Goal: Task Accomplishment & Management: Manage account settings

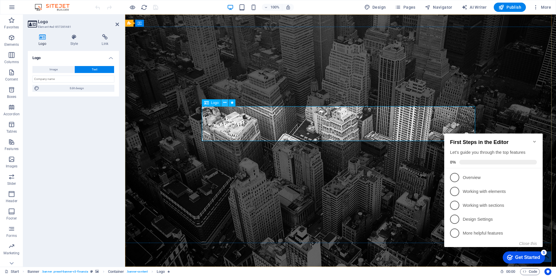
click at [226, 102] on icon at bounding box center [224, 103] width 3 height 6
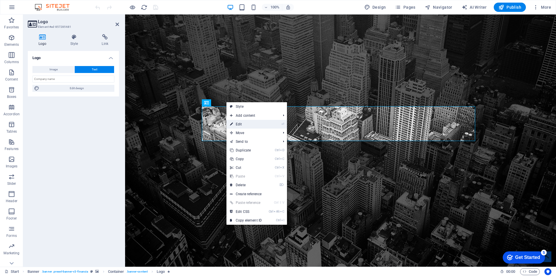
click at [240, 121] on link "⏎ Edit" at bounding box center [246, 124] width 39 height 9
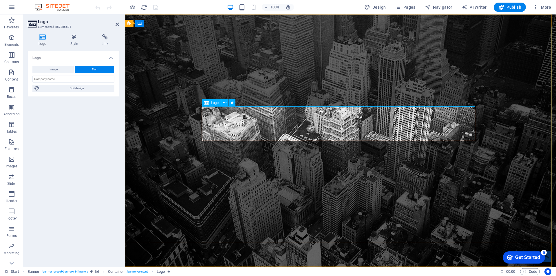
click at [93, 70] on span "Text" at bounding box center [95, 69] width 6 height 7
click at [87, 77] on input "text" at bounding box center [73, 79] width 82 height 7
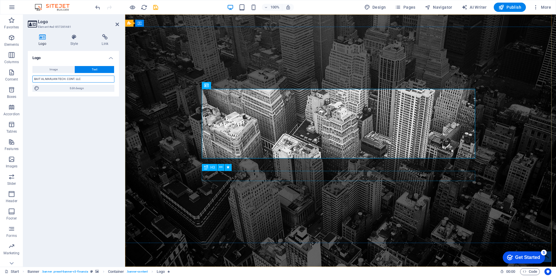
type input "BAIT AL MARJAN TECH. CONT. LLC"
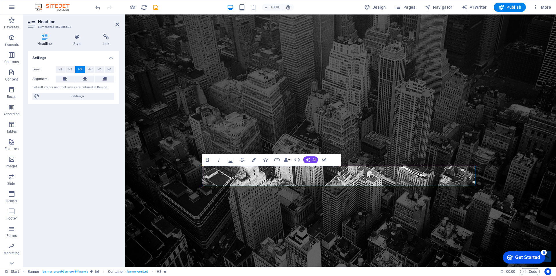
click at [94, 177] on div "Settings Level H1 H2 H3 H4 H5 H6 Alignment Default colors and font sizes are de…" at bounding box center [73, 156] width 91 height 211
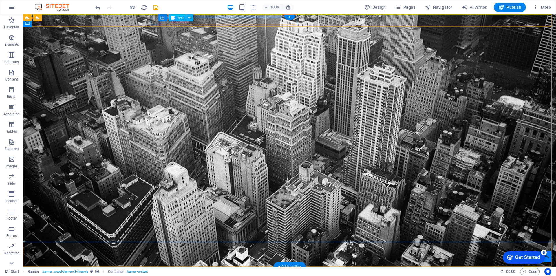
click at [272, 274] on div "[STREET_ADDRESS]" at bounding box center [287, 278] width 269 height 8
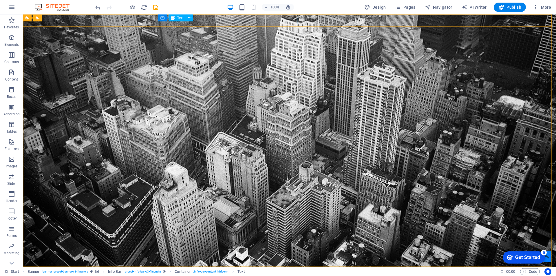
click at [173, 18] on icon at bounding box center [173, 17] width 4 height 7
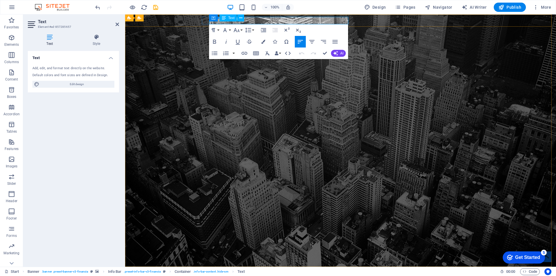
click at [354, 275] on span "20001" at bounding box center [361, 278] width 14 height 6
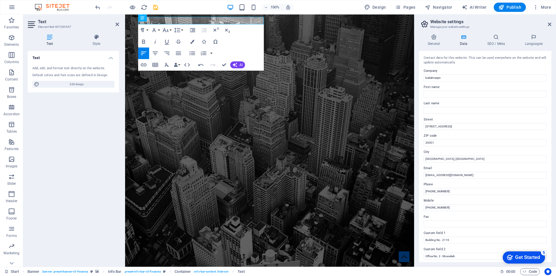
click at [66, 123] on div "Text Add, edit, and format text directly on the website. Default colors and fon…" at bounding box center [73, 156] width 91 height 211
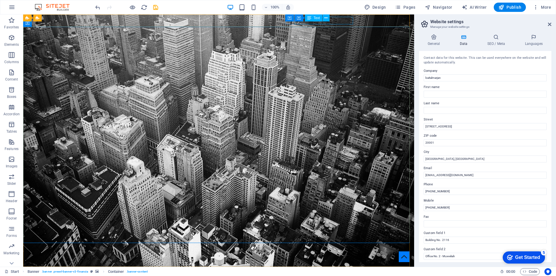
click at [319, 19] on span "Text" at bounding box center [317, 17] width 6 height 3
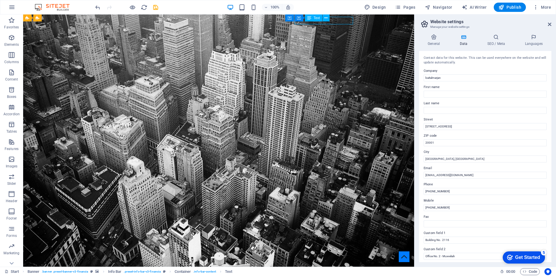
click at [319, 18] on span "Text" at bounding box center [317, 17] width 6 height 3
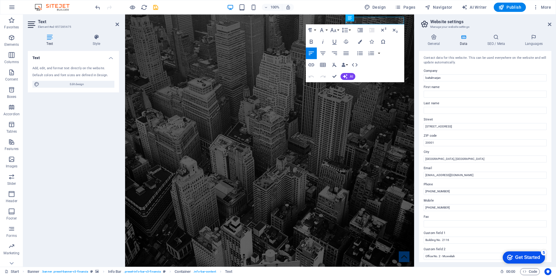
click at [48, 37] on icon at bounding box center [50, 37] width 44 height 6
click at [114, 56] on h4 "Text" at bounding box center [73, 56] width 91 height 10
click at [114, 56] on h4 "Text" at bounding box center [73, 58] width 91 height 14
click at [362, 19] on icon at bounding box center [360, 17] width 4 height 7
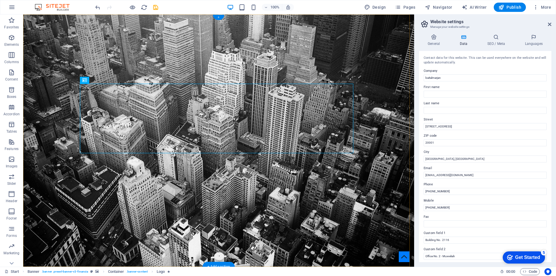
drag, startPoint x: 221, startPoint y: 18, endPoint x: 96, endPoint y: 7, distance: 125.1
click at [221, 18] on div "+" at bounding box center [218, 17] width 11 height 5
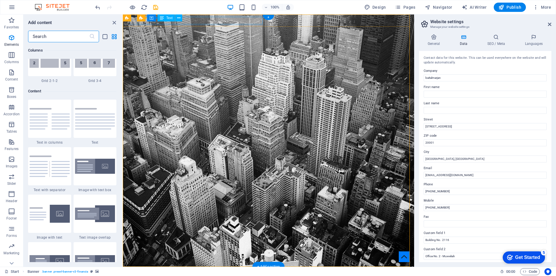
scroll to position [1014, 0]
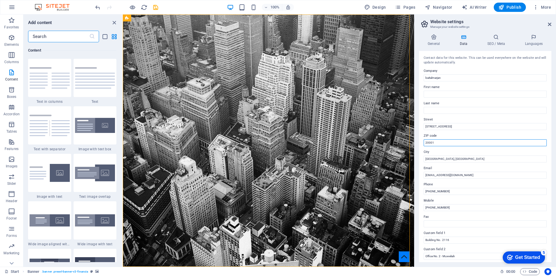
click at [437, 142] on input "20001" at bounding box center [485, 142] width 123 height 7
type input "2"
type input "78114"
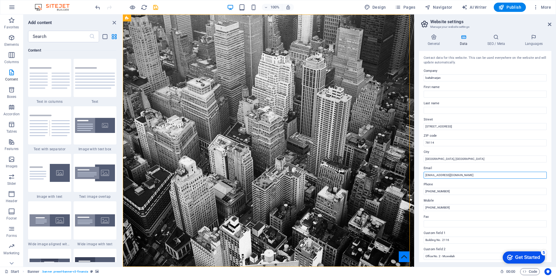
click at [441, 175] on input "[EMAIL_ADDRESS][DOMAIN_NAME]" at bounding box center [485, 175] width 123 height 7
type input "[EMAIL_ADDRESS][DOMAIN_NAME]"
click at [463, 191] on input "[PHONE_NUMBER]" at bounding box center [485, 191] width 123 height 7
type input "[PHONE_NUMBER]"
click at [452, 205] on input "[PHONE_NUMBER]" at bounding box center [485, 207] width 123 height 7
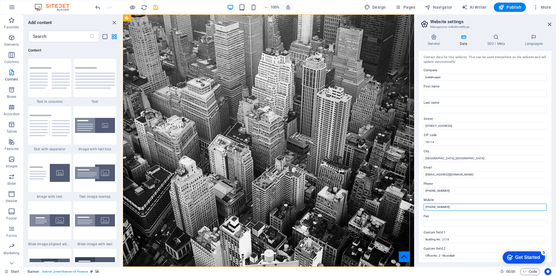
scroll to position [0, 0]
type input "[PHONE_NUMBER]"
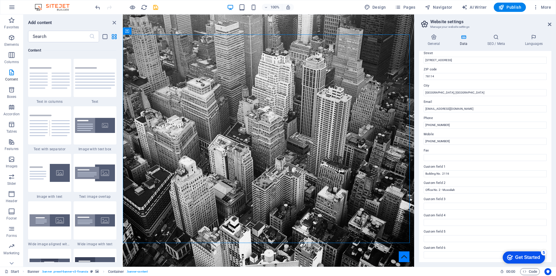
scroll to position [67, 0]
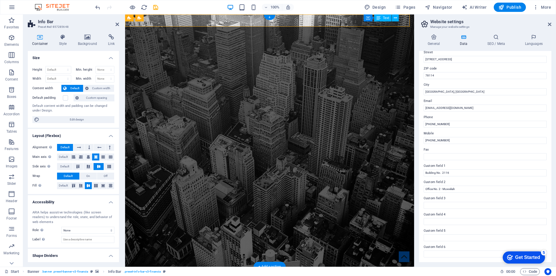
click at [385, 19] on span "Text" at bounding box center [386, 17] width 6 height 3
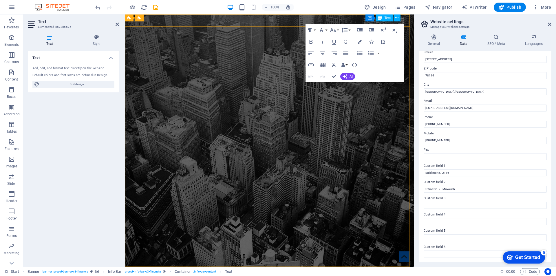
click at [385, 19] on span "Text" at bounding box center [388, 17] width 6 height 3
click at [401, 20] on div "Container Text" at bounding box center [383, 17] width 39 height 7
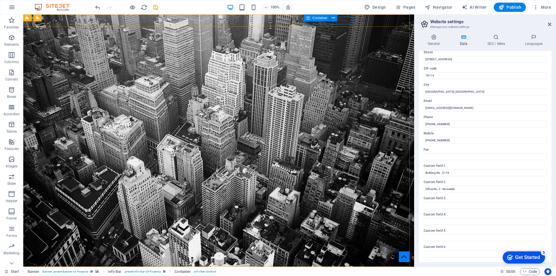
click at [310, 18] on icon at bounding box center [308, 17] width 4 height 7
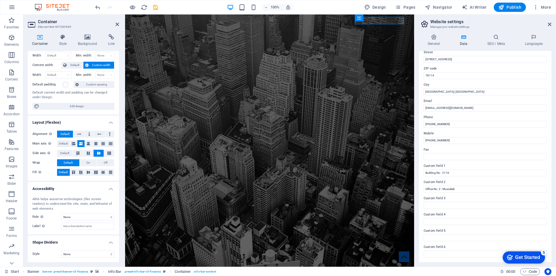
scroll to position [0, 0]
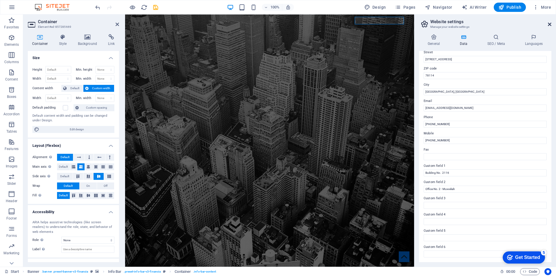
click at [549, 22] on icon at bounding box center [549, 24] width 3 height 5
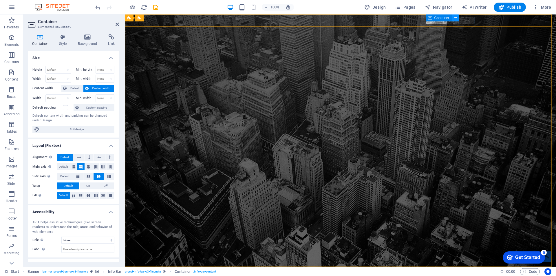
click at [458, 19] on button at bounding box center [455, 17] width 7 height 7
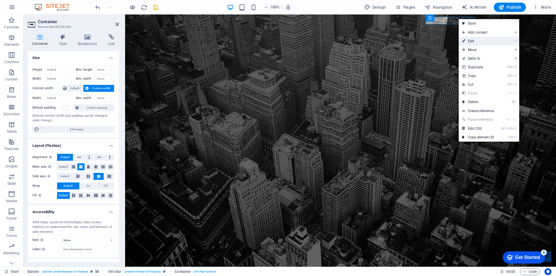
click at [477, 38] on link "⏎ Edit" at bounding box center [478, 41] width 39 height 9
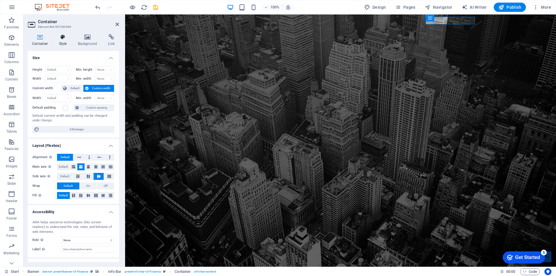
click at [60, 41] on h4 "Style" at bounding box center [64, 40] width 19 height 12
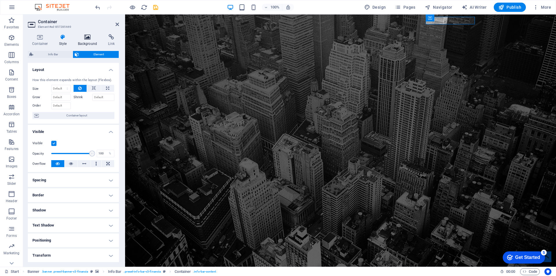
click at [87, 41] on h4 "Background" at bounding box center [89, 40] width 30 height 12
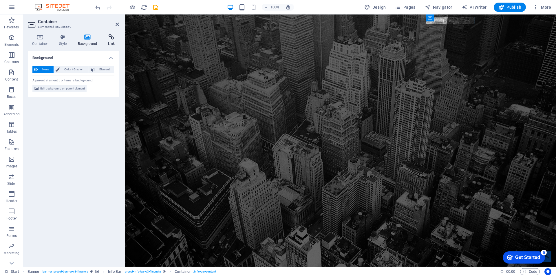
click at [117, 40] on h4 "Link" at bounding box center [111, 40] width 15 height 12
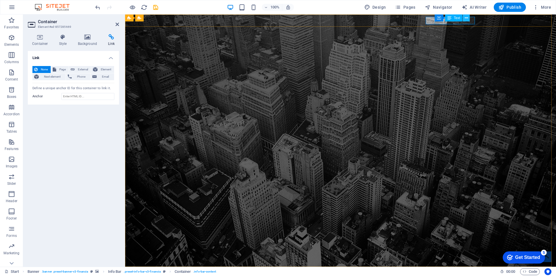
click at [469, 21] on button at bounding box center [466, 17] width 7 height 7
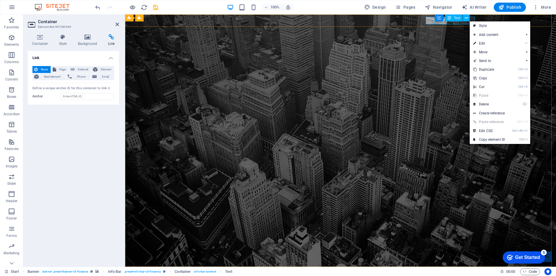
click at [444, 21] on div "Container Text" at bounding box center [454, 17] width 39 height 7
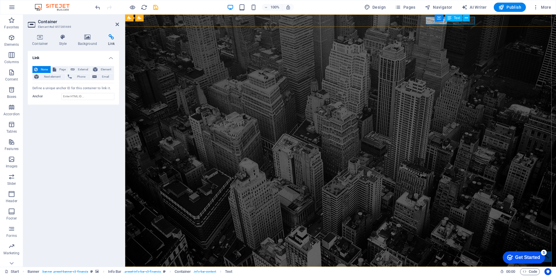
click at [444, 21] on div "Container Text" at bounding box center [454, 17] width 39 height 7
click at [472, 19] on div "Container Text" at bounding box center [454, 17] width 39 height 7
drag, startPoint x: 465, startPoint y: 23, endPoint x: 590, endPoint y: 34, distance: 125.7
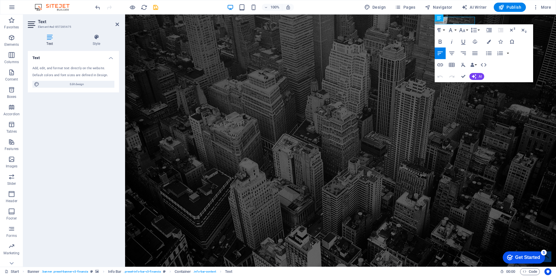
click at [51, 37] on icon at bounding box center [50, 37] width 44 height 6
click at [97, 40] on icon at bounding box center [96, 37] width 45 height 6
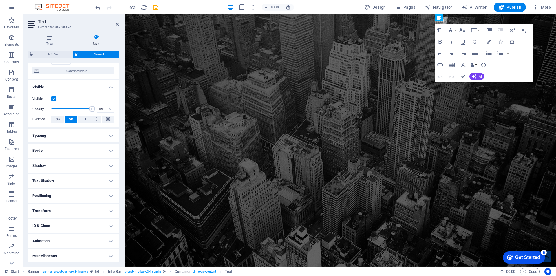
scroll to position [46, 0]
click at [455, 19] on icon at bounding box center [455, 18] width 3 height 6
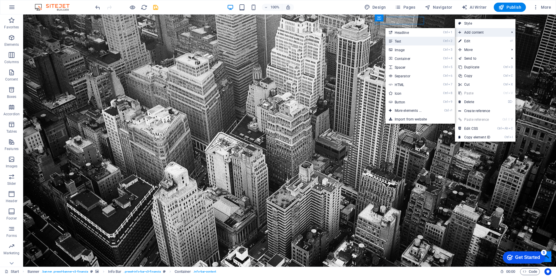
click at [423, 41] on link "Ctrl 2 Text" at bounding box center [410, 41] width 48 height 9
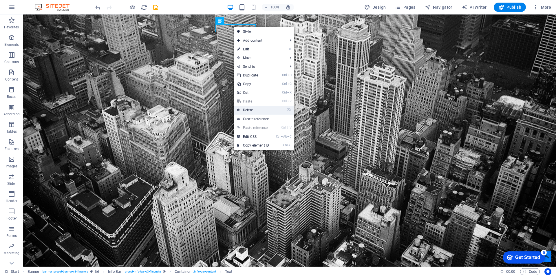
click at [245, 112] on link "⌦ Delete" at bounding box center [253, 110] width 39 height 9
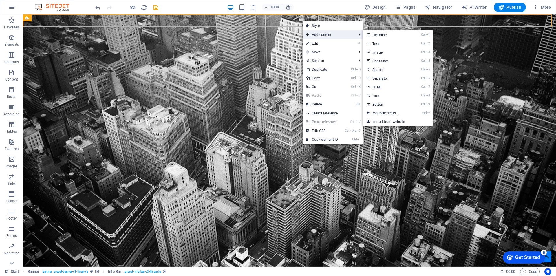
click at [311, 32] on span "Add content" at bounding box center [329, 34] width 52 height 9
click at [384, 43] on link "Ctrl 2 Text" at bounding box center [387, 43] width 48 height 9
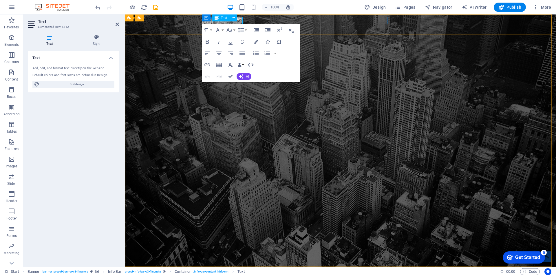
click at [232, 21] on div "Container Text" at bounding box center [221, 17] width 39 height 7
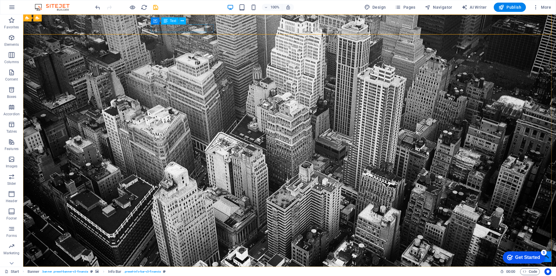
click at [190, 21] on div "Container Text" at bounding box center [170, 20] width 39 height 7
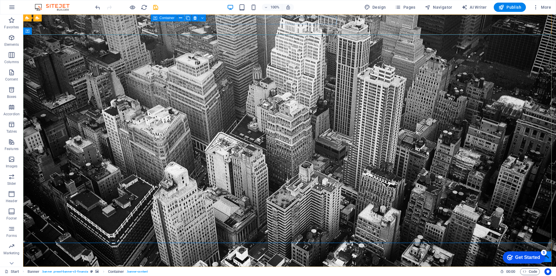
click at [158, 19] on div "Container" at bounding box center [164, 17] width 26 height 7
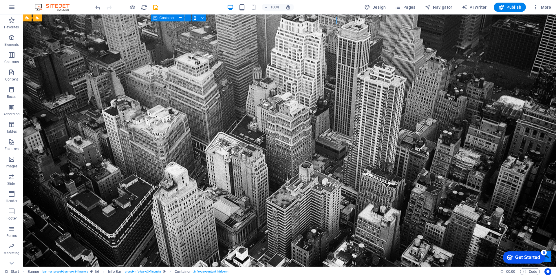
click at [158, 19] on div "Container" at bounding box center [164, 17] width 26 height 7
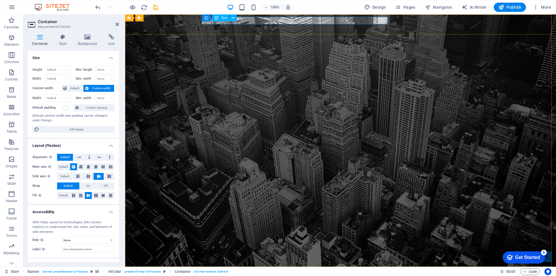
click at [241, 21] on div "Container Text" at bounding box center [221, 17] width 39 height 7
drag, startPoint x: 116, startPoint y: 6, endPoint x: 221, endPoint y: 20, distance: 105.8
click at [221, 20] on div "Text" at bounding box center [220, 17] width 17 height 7
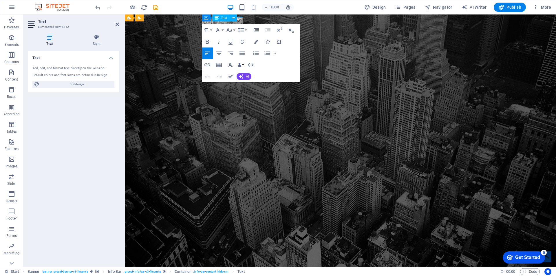
click at [223, 19] on span "Text" at bounding box center [224, 17] width 6 height 3
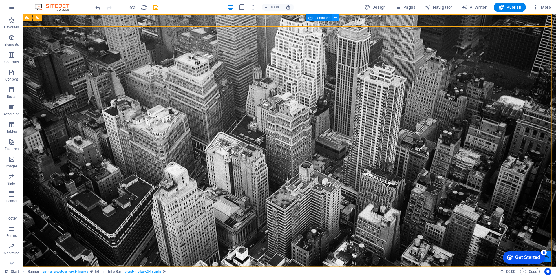
click at [336, 18] on icon at bounding box center [335, 18] width 3 height 6
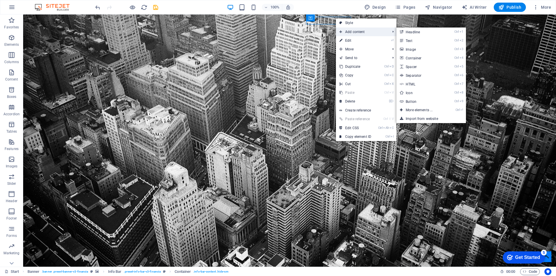
click at [346, 31] on span "Add content" at bounding box center [362, 32] width 52 height 9
click at [414, 39] on link "Ctrl 2 Text" at bounding box center [421, 40] width 48 height 9
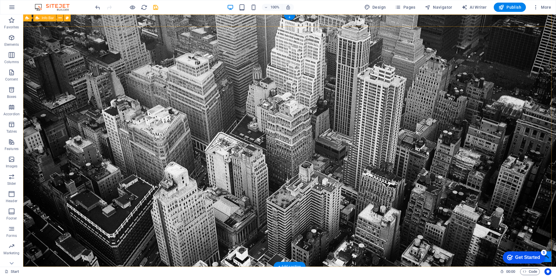
click at [335, 18] on icon at bounding box center [335, 18] width 3 height 6
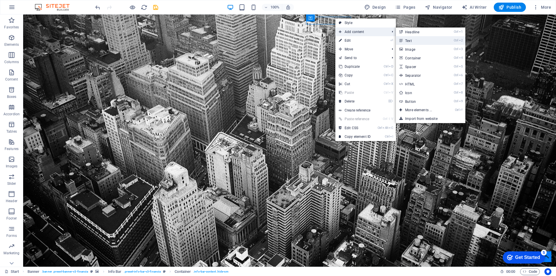
click at [422, 40] on link "Ctrl 2 Text" at bounding box center [420, 40] width 48 height 9
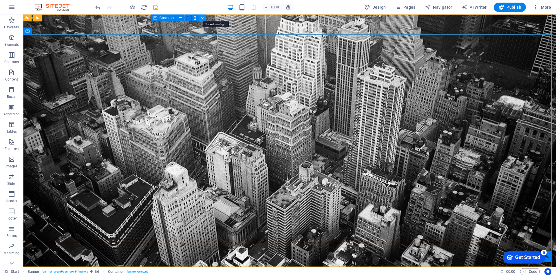
click at [203, 17] on icon at bounding box center [202, 18] width 3 height 6
click at [61, 18] on icon at bounding box center [60, 18] width 3 height 6
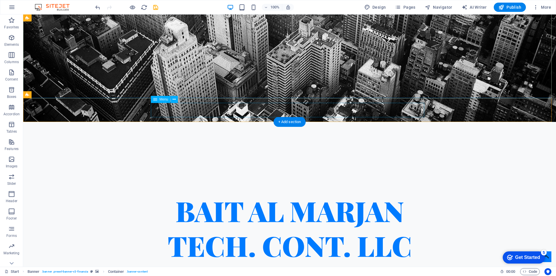
scroll to position [174, 0]
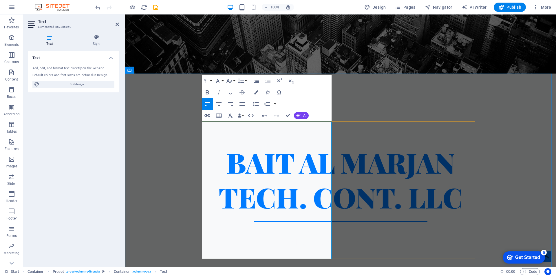
scroll to position [203, 0]
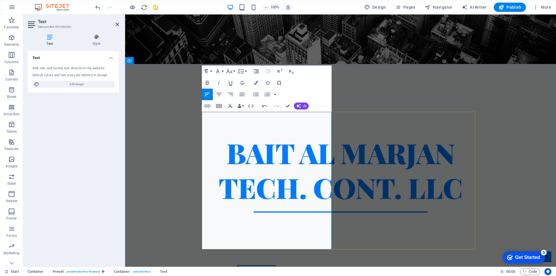
click at [179, 261] on div "Home About us Services Partners OUR TEAM FAQ Contact" at bounding box center [340, 273] width 431 height 24
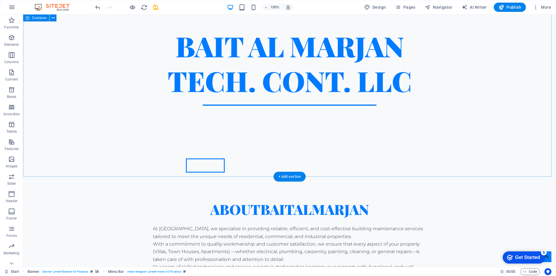
scroll to position [319, 0]
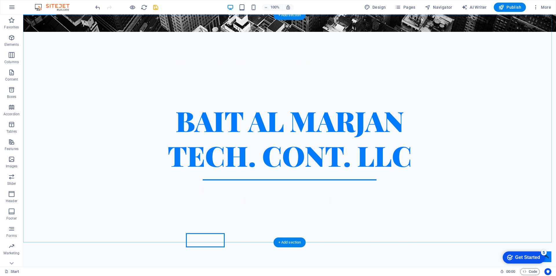
scroll to position [232, 0]
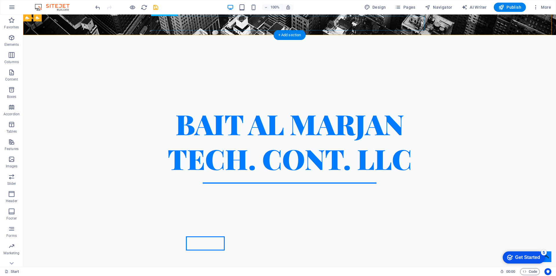
click at [251, 236] on nav "Home About us Services Partners OUR TEAM FAQ Contact" at bounding box center [290, 243] width 274 height 14
click at [250, 236] on nav "Home About us Services Partners OUR TEAM FAQ Contact" at bounding box center [290, 243] width 274 height 14
select select
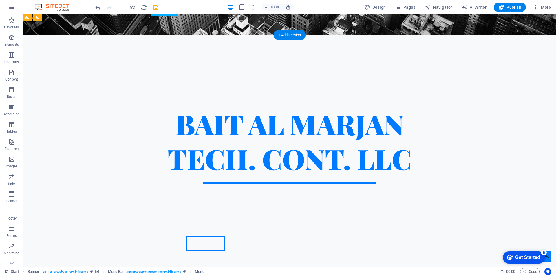
select select
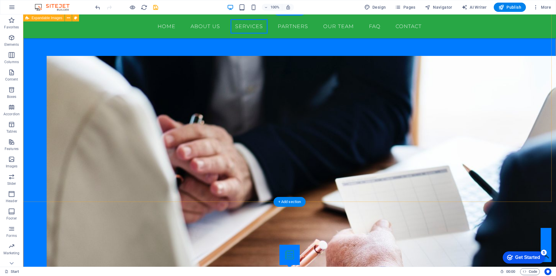
scroll to position [811, 0]
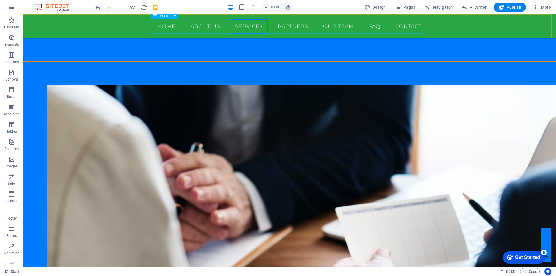
click at [290, 28] on nav "Home About us Services Partners OUR TEAM FAQ Contact" at bounding box center [290, 26] width 274 height 14
click at [347, 28] on nav "Home About us Services Partners OUR TEAM FAQ Contact" at bounding box center [290, 26] width 274 height 14
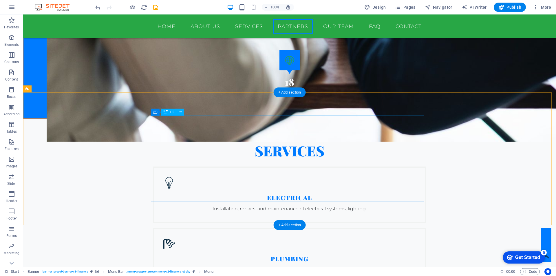
scroll to position [1188, 0]
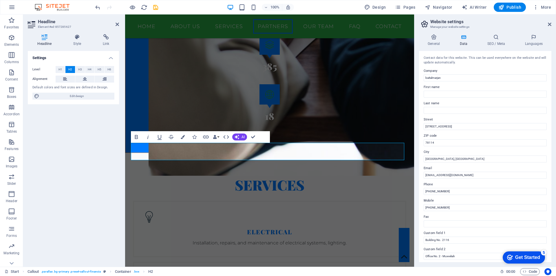
scroll to position [1126, 0]
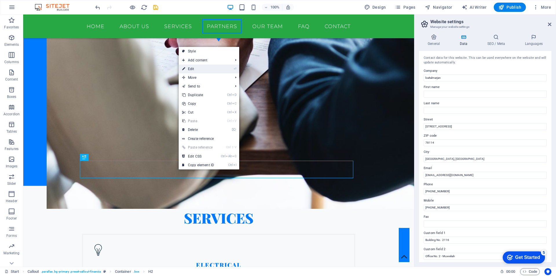
click at [201, 71] on link "⏎ Edit" at bounding box center [198, 69] width 39 height 9
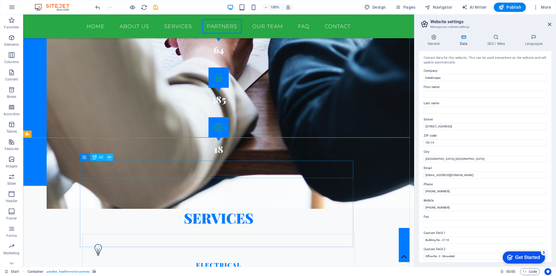
click at [109, 157] on icon at bounding box center [109, 157] width 3 height 6
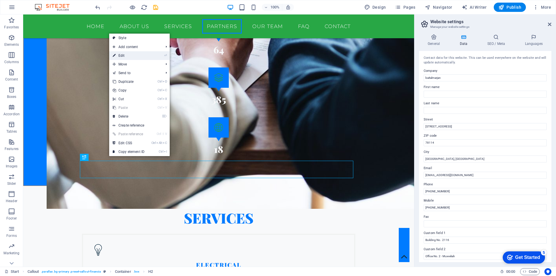
click at [121, 57] on link "⏎ Edit" at bounding box center [128, 55] width 39 height 9
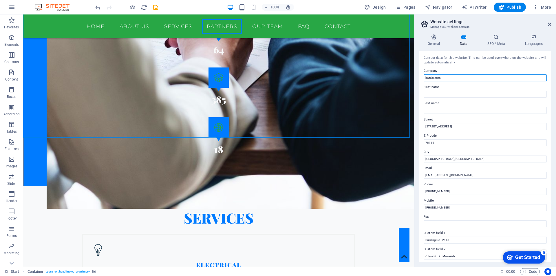
drag, startPoint x: 443, startPoint y: 77, endPoint x: 424, endPoint y: 78, distance: 19.7
click at [424, 78] on div "Contact data for this website. This can be used everywhere on the website and w…" at bounding box center [485, 156] width 132 height 211
type input "BAIT AL MARJAN"
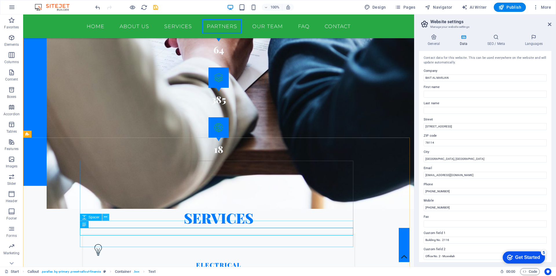
click at [105, 219] on icon at bounding box center [105, 217] width 3 height 6
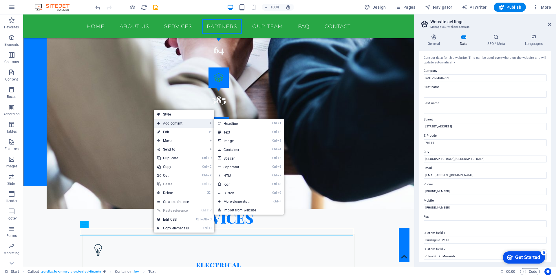
click at [172, 123] on span "Add content" at bounding box center [180, 123] width 52 height 9
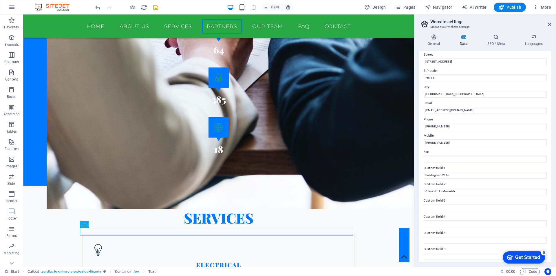
scroll to position [67, 0]
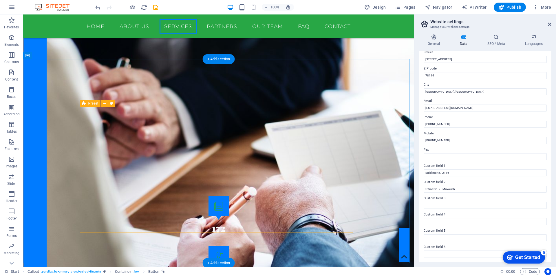
scroll to position [894, 0]
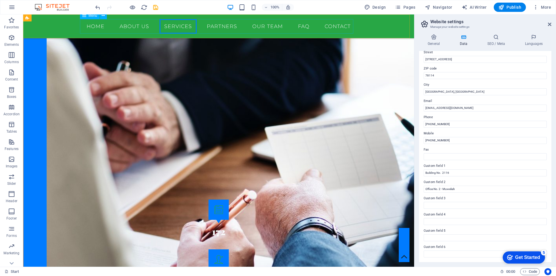
click at [271, 23] on nav "Home About us Services Partners OUR TEAM FAQ Contact" at bounding box center [219, 26] width 274 height 14
click at [258, 26] on nav "Home About us Services Partners OUR TEAM FAQ Contact" at bounding box center [219, 26] width 274 height 14
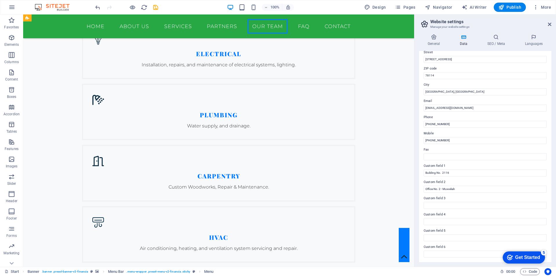
scroll to position [1358, 0]
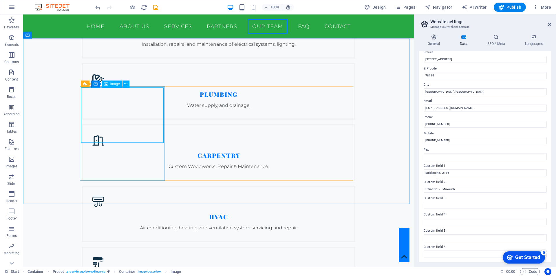
click at [114, 85] on span "Image" at bounding box center [115, 83] width 10 height 3
select select "%"
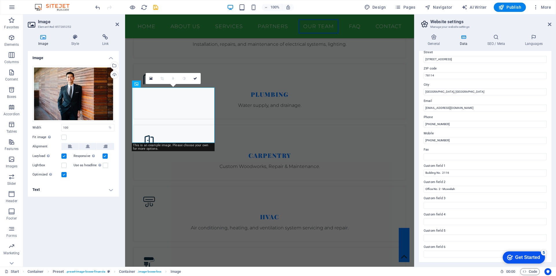
scroll to position [1366, 0]
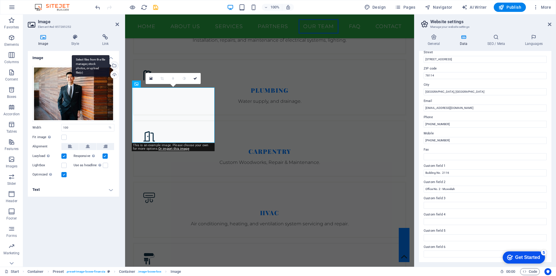
click at [110, 66] on div "Select files from the file manager, stock photos, or upload file(s)" at bounding box center [91, 66] width 38 height 22
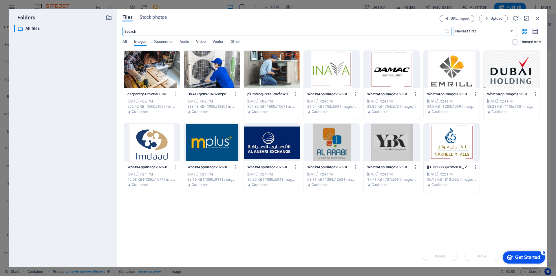
scroll to position [1618, 0]
click at [163, 17] on span "Stock photos" at bounding box center [153, 17] width 27 height 7
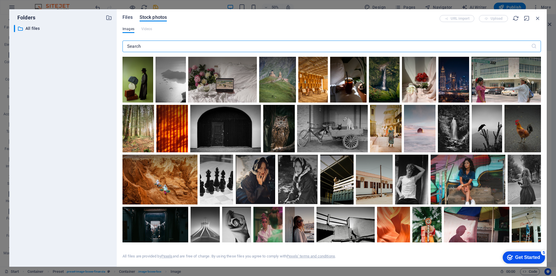
click at [128, 19] on span "Files" at bounding box center [128, 17] width 10 height 7
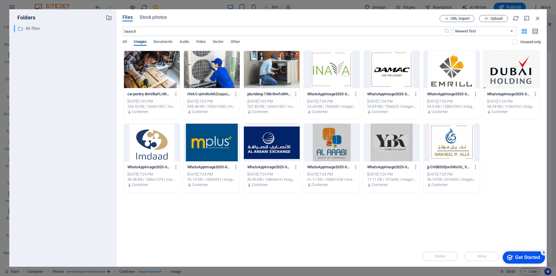
click at [39, 26] on p "All files" at bounding box center [64, 28] width 76 height 7
click at [538, 18] on icon "button" at bounding box center [538, 18] width 6 height 6
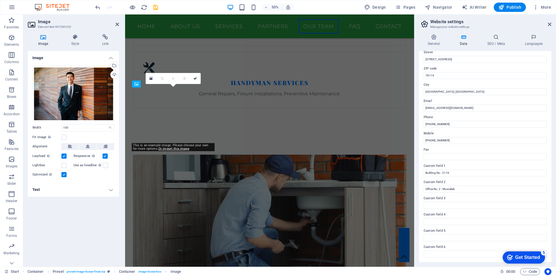
scroll to position [1366, 0]
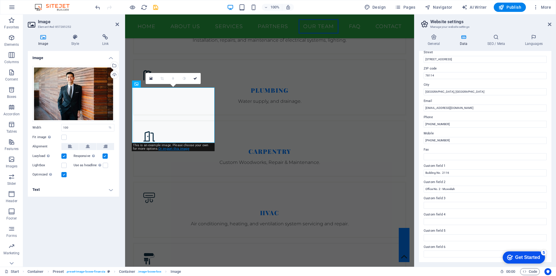
click at [172, 150] on link "Or import this image" at bounding box center [174, 149] width 31 height 4
click at [140, 78] on icon at bounding box center [140, 79] width 3 height 4
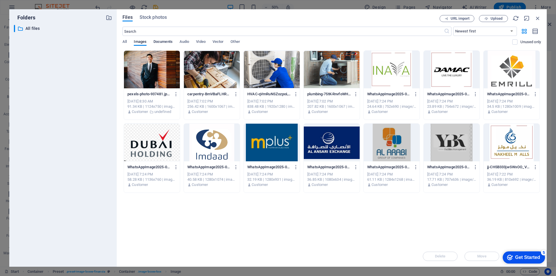
click at [165, 41] on span "Documents" at bounding box center [163, 42] width 19 height 8
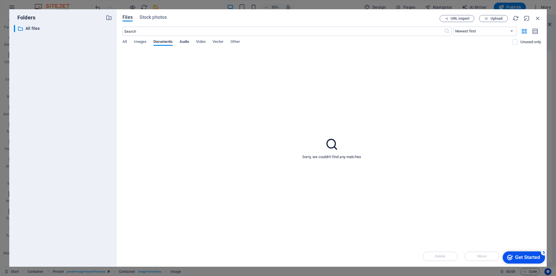
click at [181, 39] on span "Audio" at bounding box center [185, 42] width 10 height 8
click at [201, 42] on span "Video" at bounding box center [200, 42] width 9 height 8
click at [238, 41] on span "Other" at bounding box center [235, 42] width 9 height 8
click at [145, 40] on span "Images" at bounding box center [140, 42] width 13 height 8
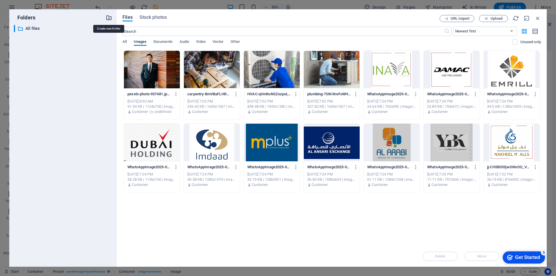
click at [111, 17] on icon "button" at bounding box center [109, 17] width 6 height 6
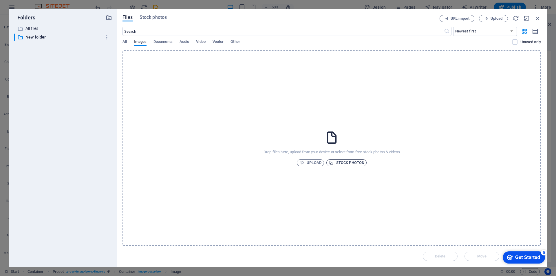
click at [348, 162] on span "Stock photos" at bounding box center [346, 162] width 35 height 7
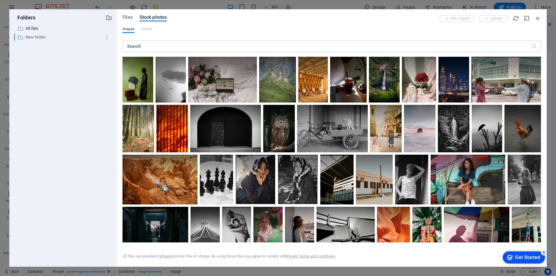
click at [37, 37] on p "New folder" at bounding box center [64, 37] width 76 height 7
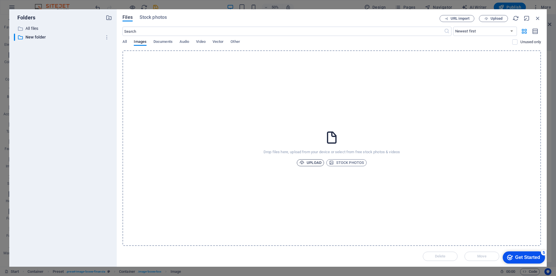
click at [319, 163] on span "Upload" at bounding box center [311, 162] width 22 height 7
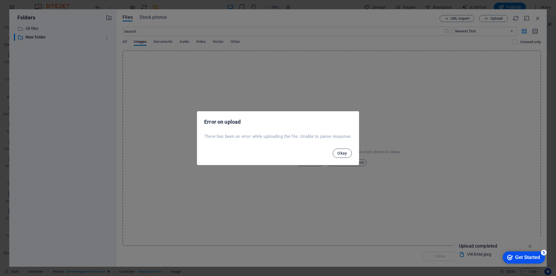
click at [345, 151] on span "Okay" at bounding box center [343, 153] width 10 height 5
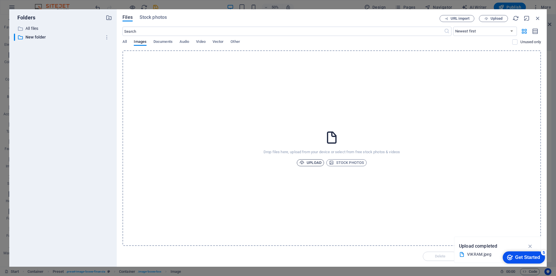
click at [319, 162] on span "Upload" at bounding box center [311, 162] width 22 height 7
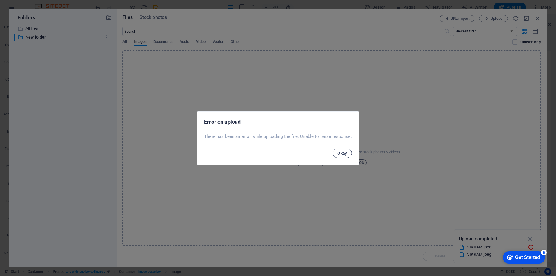
click at [347, 155] on button "Okay" at bounding box center [342, 153] width 19 height 9
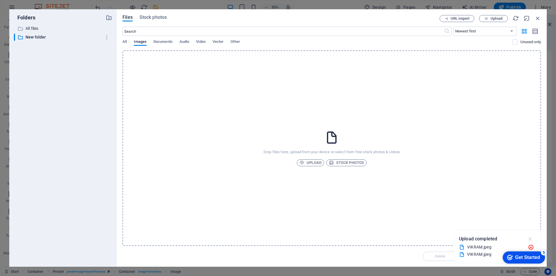
click at [529, 238] on icon "button" at bounding box center [530, 239] width 7 height 6
click at [536, 18] on icon "button" at bounding box center [538, 18] width 6 height 6
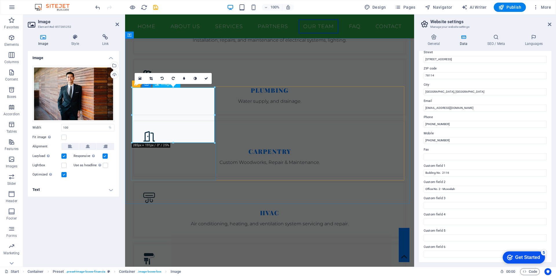
scroll to position [1358, 0]
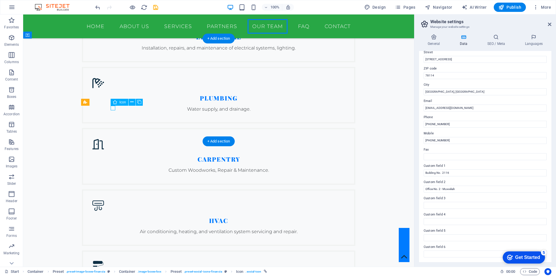
scroll to position [1366, 0]
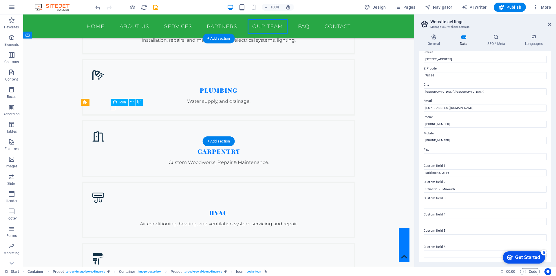
select select "xMidYMid"
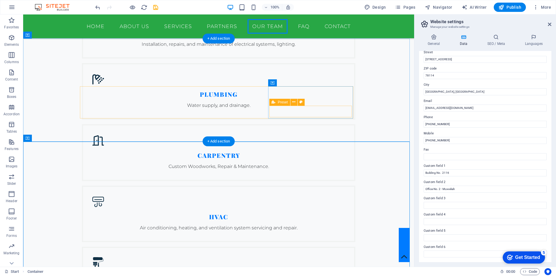
scroll to position [1416, 0]
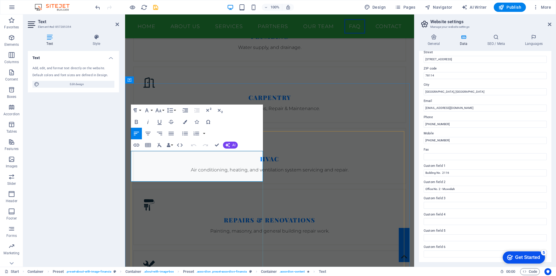
scroll to position [1424, 0]
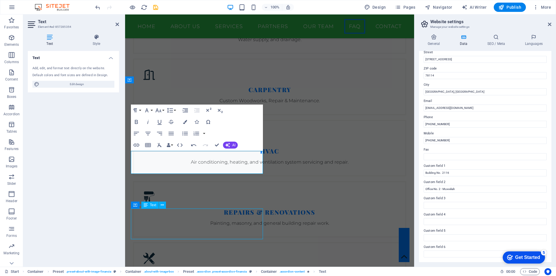
scroll to position [1416, 0]
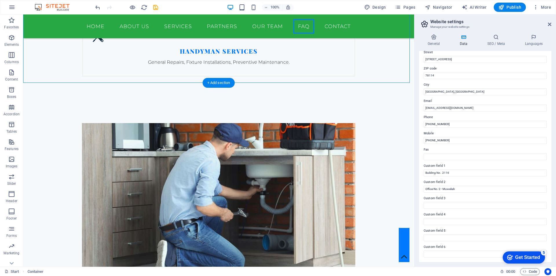
scroll to position [1648, 0]
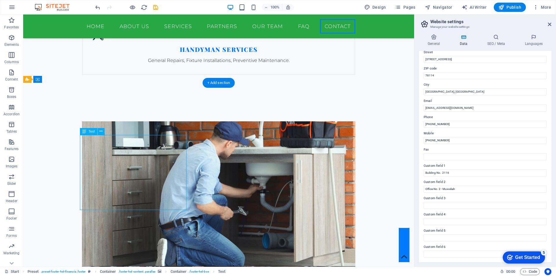
click at [428, 158] on input "Fax" at bounding box center [485, 156] width 123 height 7
type input "[PHONE_NUMBER]"
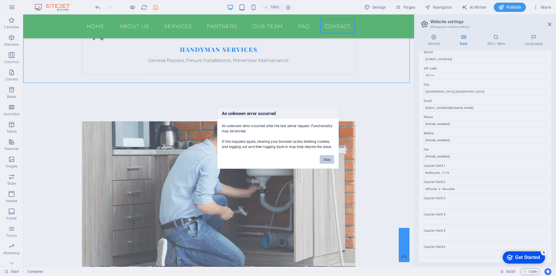
click at [324, 158] on button "Okay" at bounding box center [327, 159] width 14 height 9
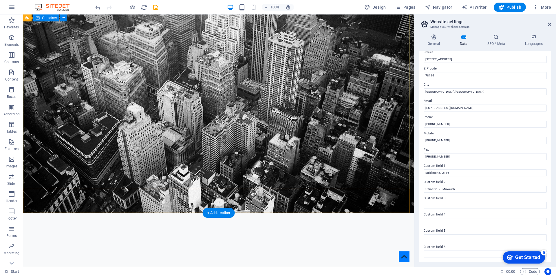
scroll to position [0, 0]
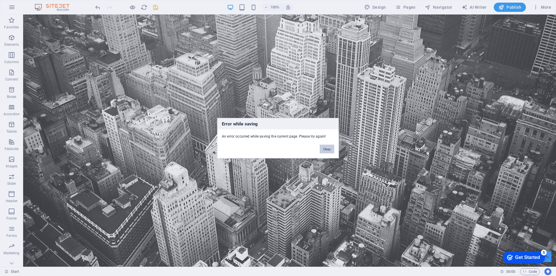
click at [326, 149] on button "Okay" at bounding box center [327, 149] width 14 height 9
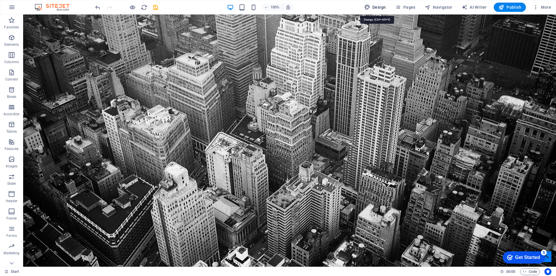
click at [381, 10] on button "Design" at bounding box center [375, 7] width 26 height 9
select select "rem"
select select "300"
select select "px"
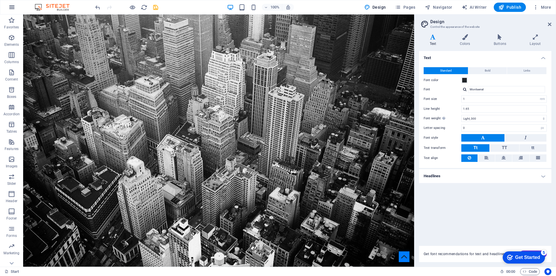
click at [13, 8] on icon "button" at bounding box center [11, 7] width 7 height 7
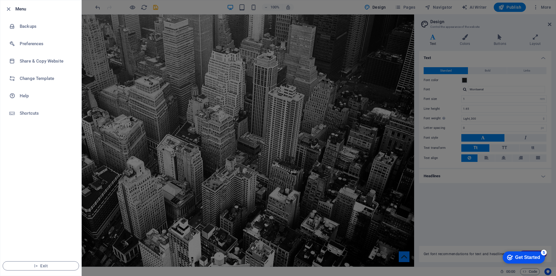
click at [373, 52] on div at bounding box center [278, 138] width 556 height 276
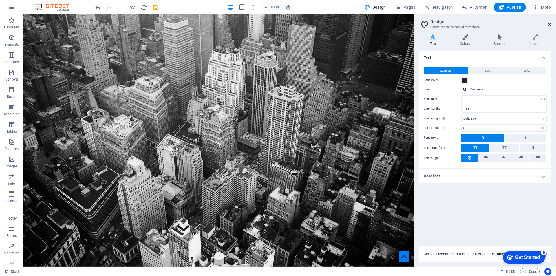
click at [549, 25] on icon at bounding box center [549, 24] width 3 height 5
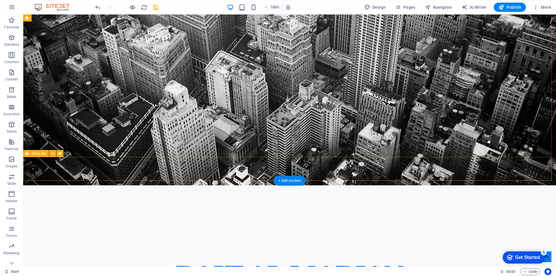
scroll to position [87, 0]
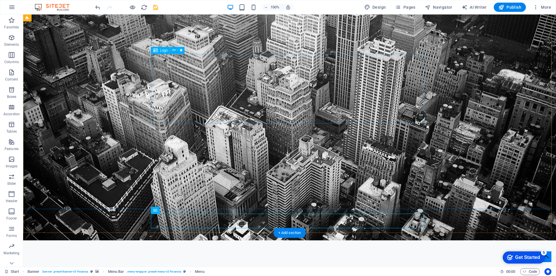
scroll to position [58, 0]
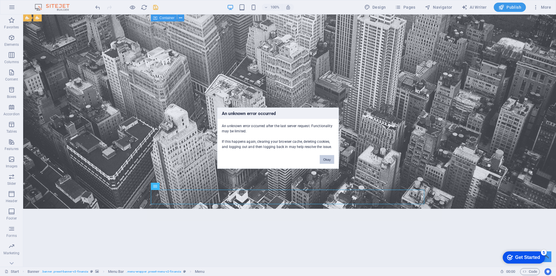
click at [325, 160] on button "Okay" at bounding box center [327, 159] width 14 height 9
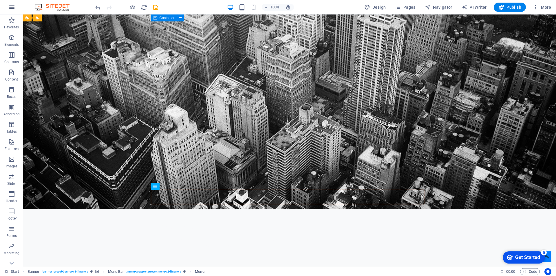
click at [10, 9] on icon "button" at bounding box center [11, 7] width 7 height 7
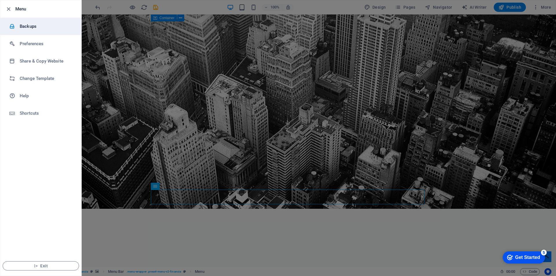
click at [24, 23] on li "Backups" at bounding box center [40, 26] width 81 height 17
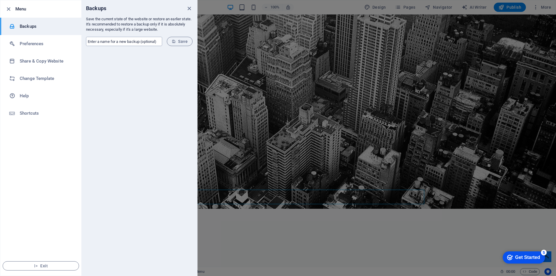
click at [112, 40] on input "text" at bounding box center [124, 41] width 76 height 9
type input "[PERSON_NAME]"
click at [176, 43] on icon "submit" at bounding box center [174, 41] width 4 height 4
click at [36, 43] on h6 "Preferences" at bounding box center [47, 43] width 54 height 7
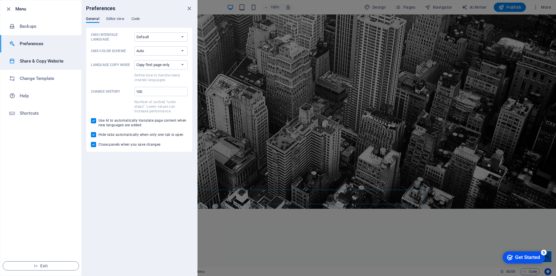
click at [38, 63] on h6 "Share & Copy Website" at bounding box center [47, 61] width 54 height 7
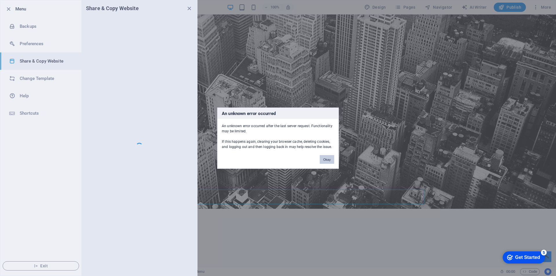
click at [327, 159] on button "Okay" at bounding box center [327, 159] width 14 height 9
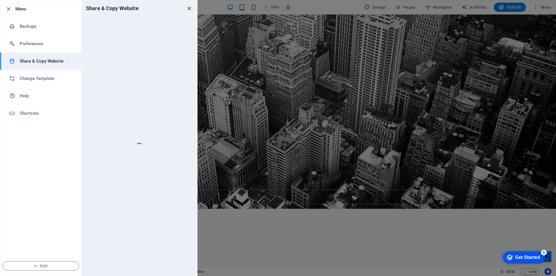
click at [189, 9] on icon "close" at bounding box center [189, 8] width 7 height 7
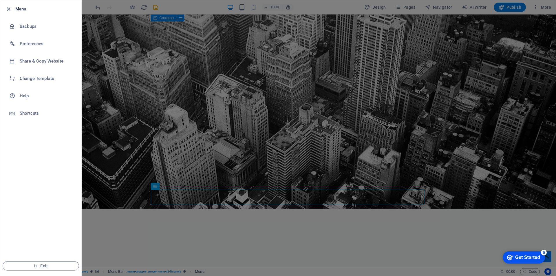
click at [5, 10] on icon "button" at bounding box center [8, 9] width 7 height 7
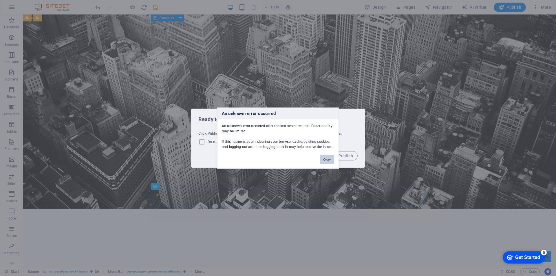
click at [324, 159] on button "Okay" at bounding box center [327, 159] width 14 height 9
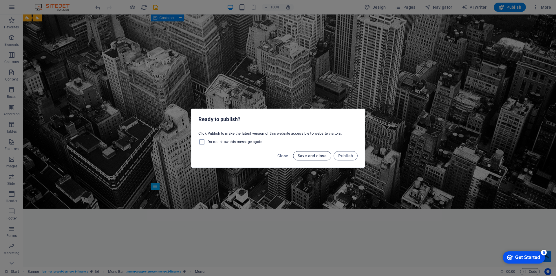
click at [312, 156] on span "Save and close" at bounding box center [312, 156] width 29 height 5
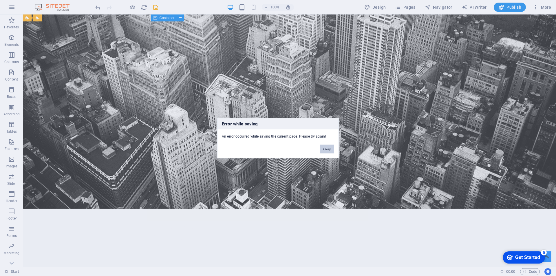
click at [327, 149] on button "Okay" at bounding box center [327, 149] width 14 height 9
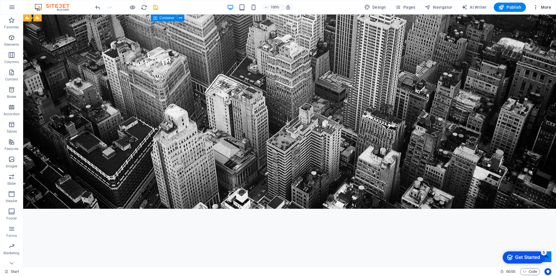
click at [535, 7] on icon "button" at bounding box center [536, 7] width 6 height 6
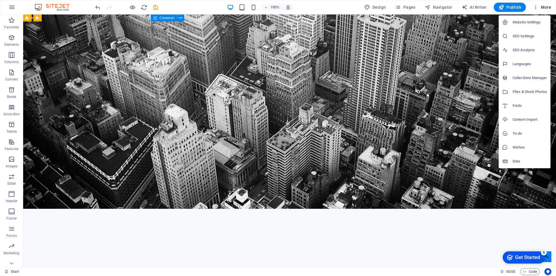
drag, startPoint x: 550, startPoint y: 0, endPoint x: 396, endPoint y: 172, distance: 230.7
click at [396, 172] on div at bounding box center [278, 138] width 556 height 276
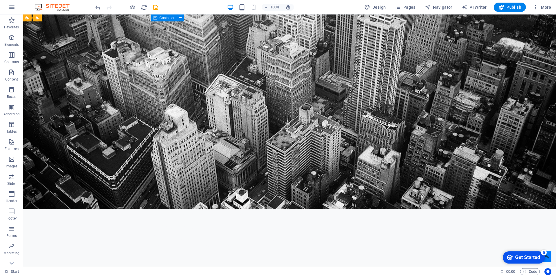
click at [531, 256] on div "Get Started" at bounding box center [528, 257] width 25 height 5
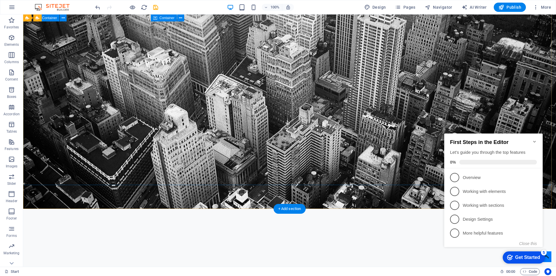
click at [535, 139] on icon "Minimize checklist" at bounding box center [535, 141] width 5 height 5
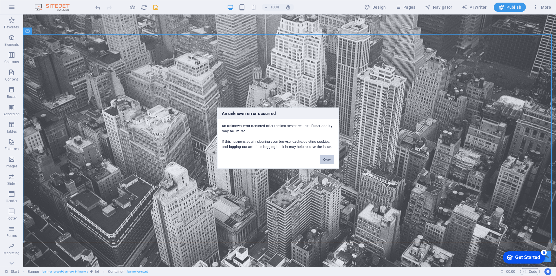
click at [328, 161] on button "Okay" at bounding box center [327, 159] width 14 height 9
